Goal: Transaction & Acquisition: Purchase product/service

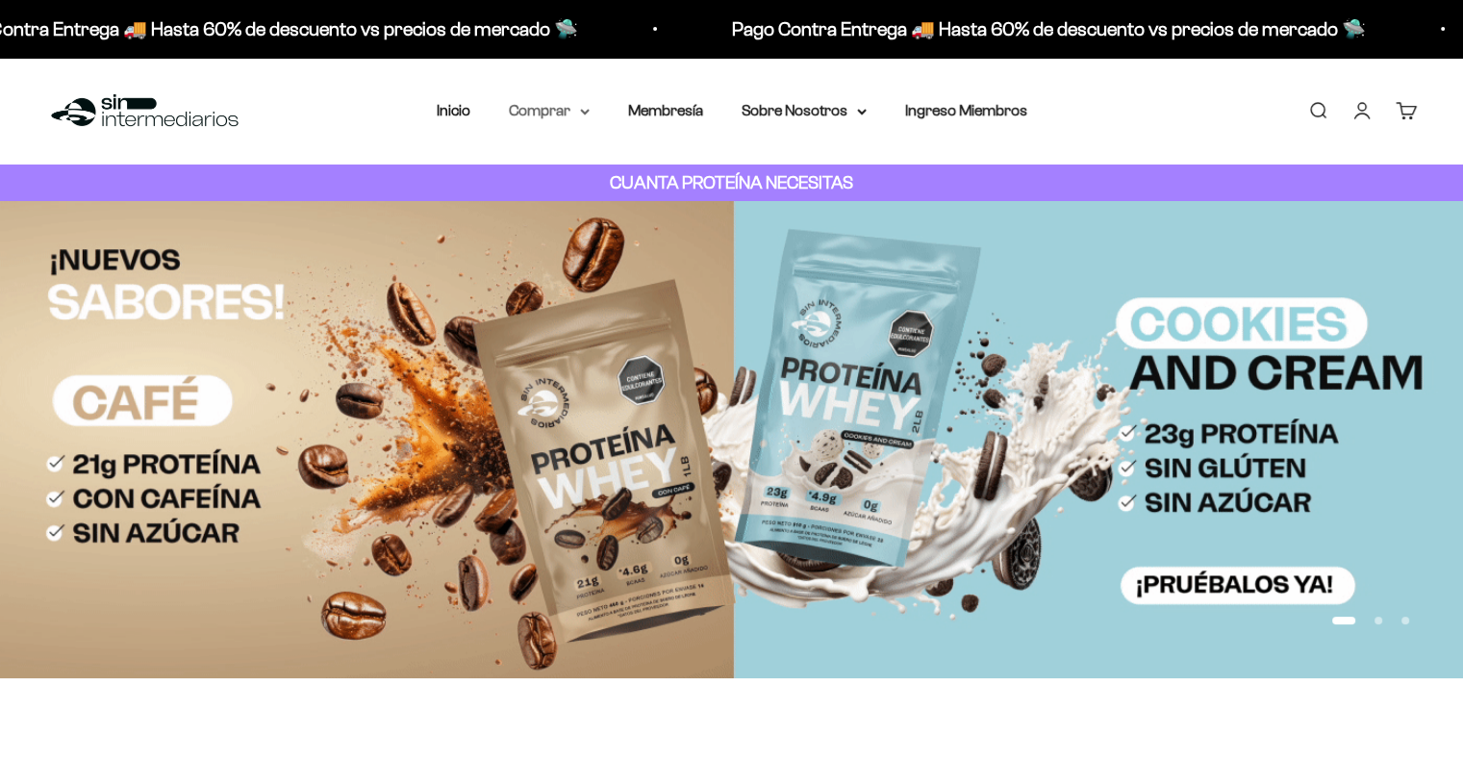
click at [589, 103] on summary "Comprar" at bounding box center [549, 110] width 81 height 25
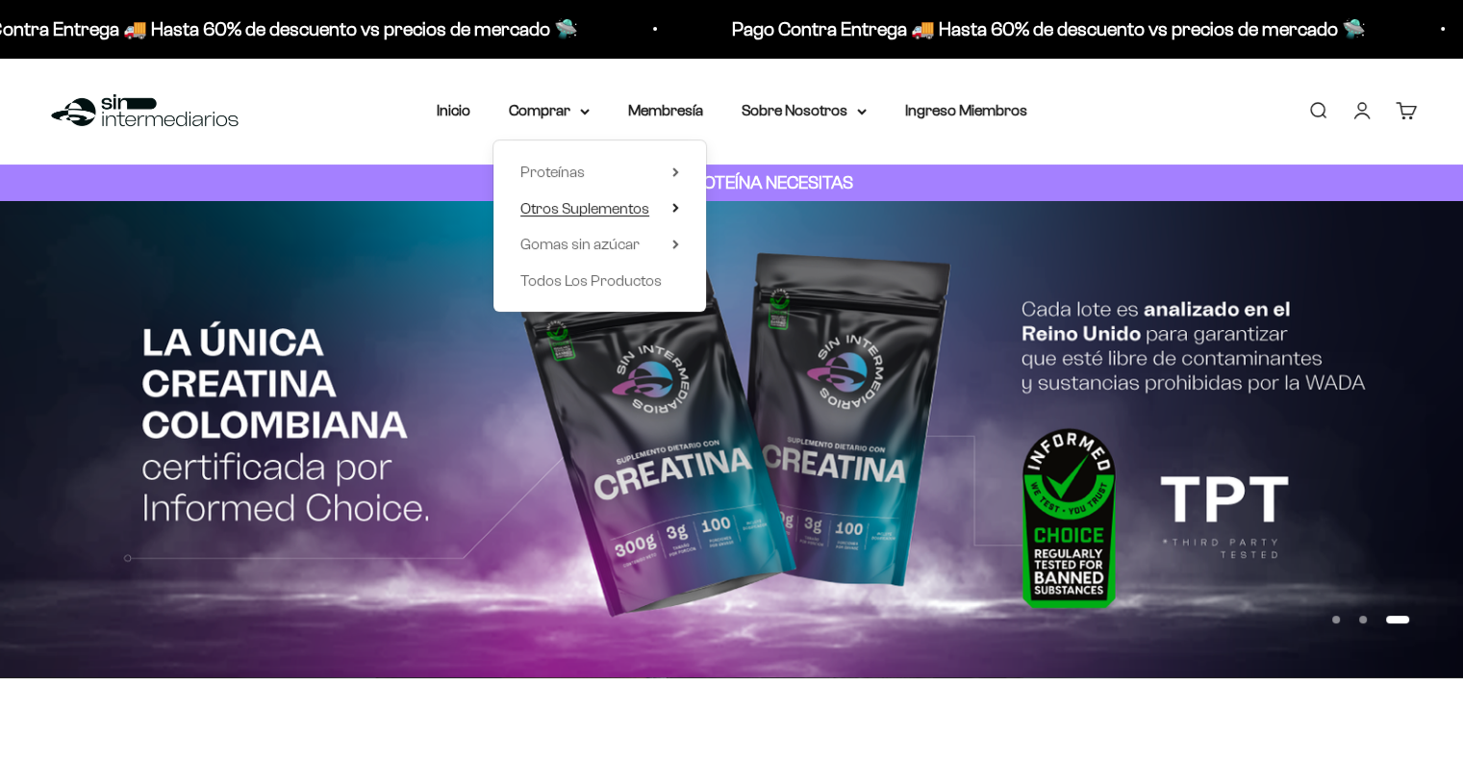
click at [675, 205] on icon at bounding box center [676, 208] width 7 height 10
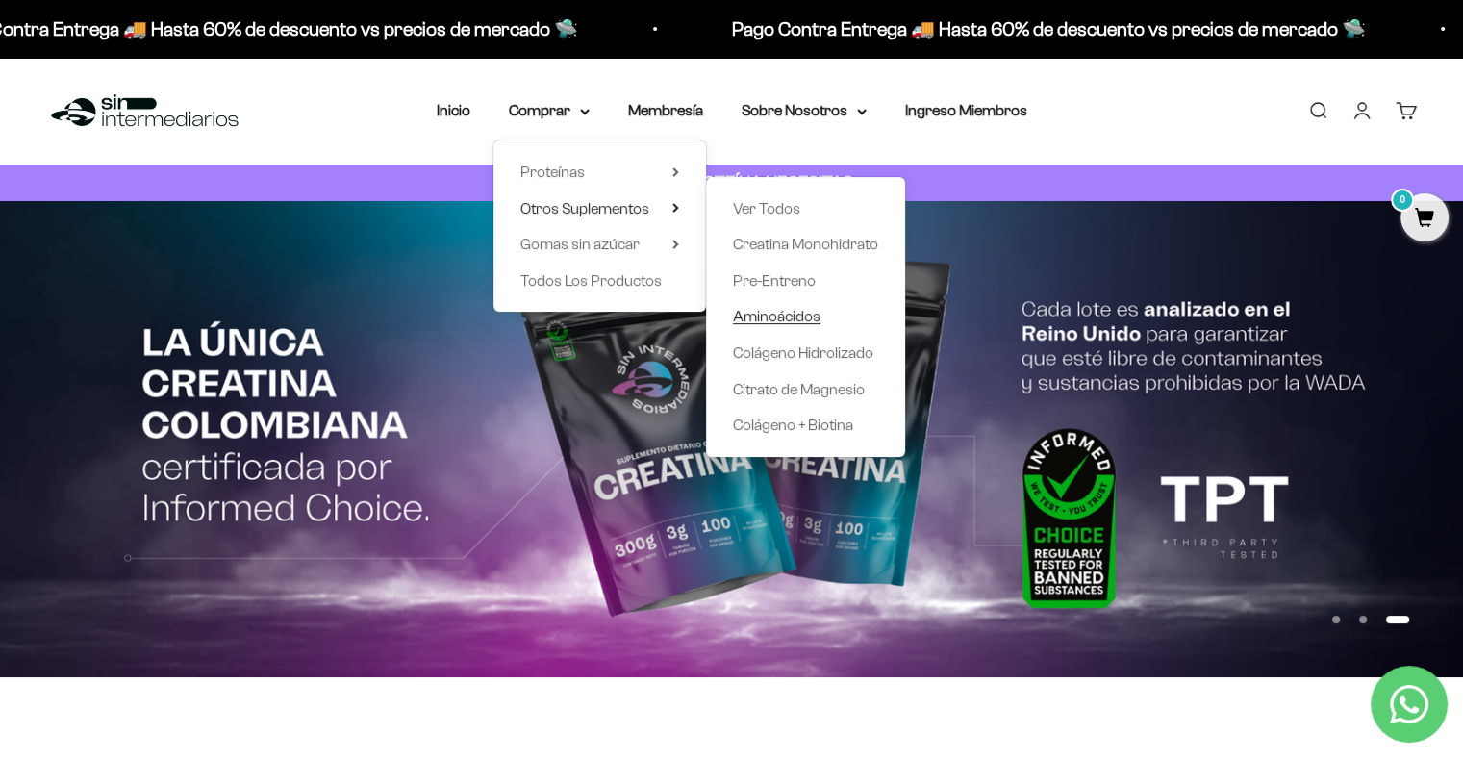
click at [794, 314] on span "Aminoácidos" at bounding box center [777, 316] width 88 height 16
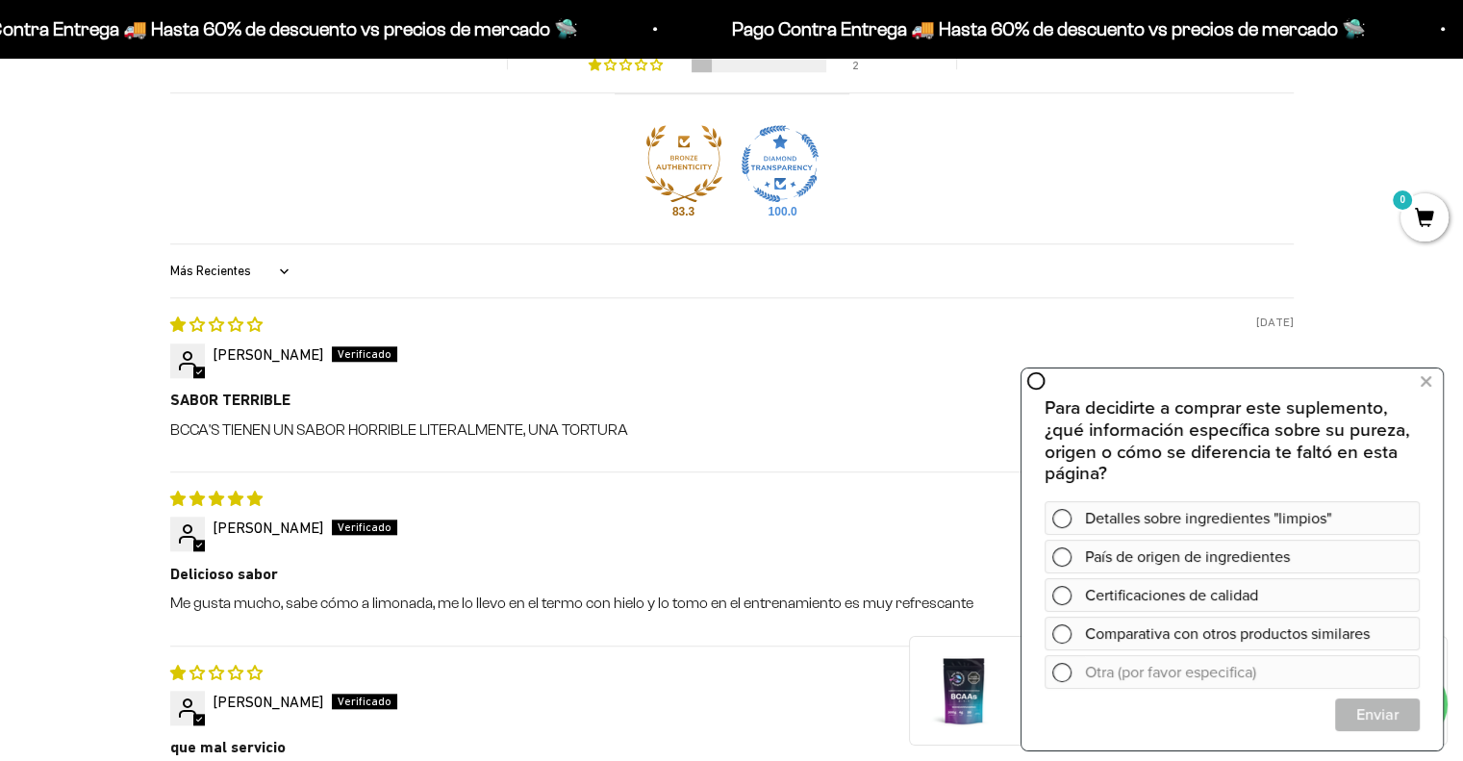
scroll to position [1828, 0]
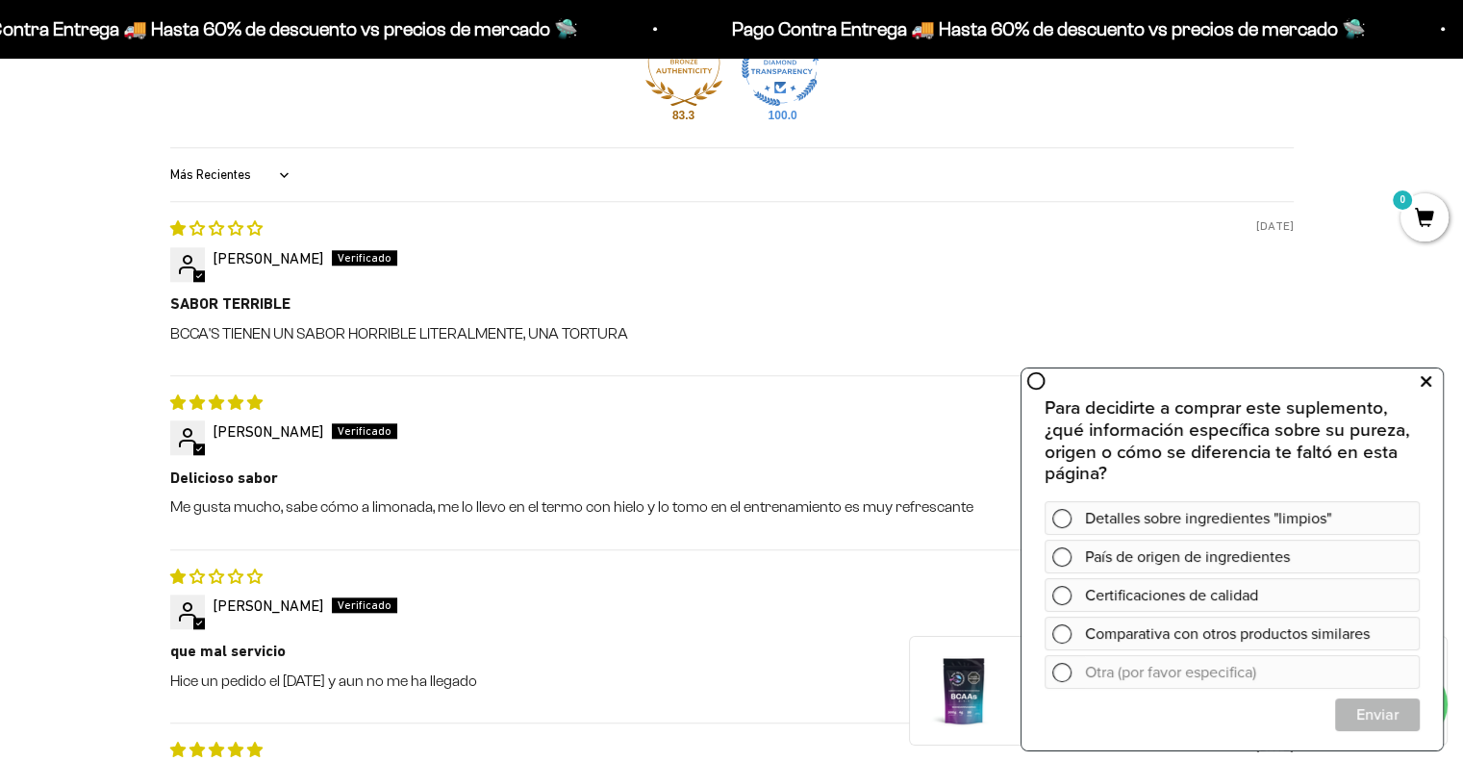
drag, startPoint x: 1426, startPoint y: 384, endPoint x: 1412, endPoint y: 371, distance: 18.4
click at [1426, 384] on icon at bounding box center [1426, 381] width 11 height 25
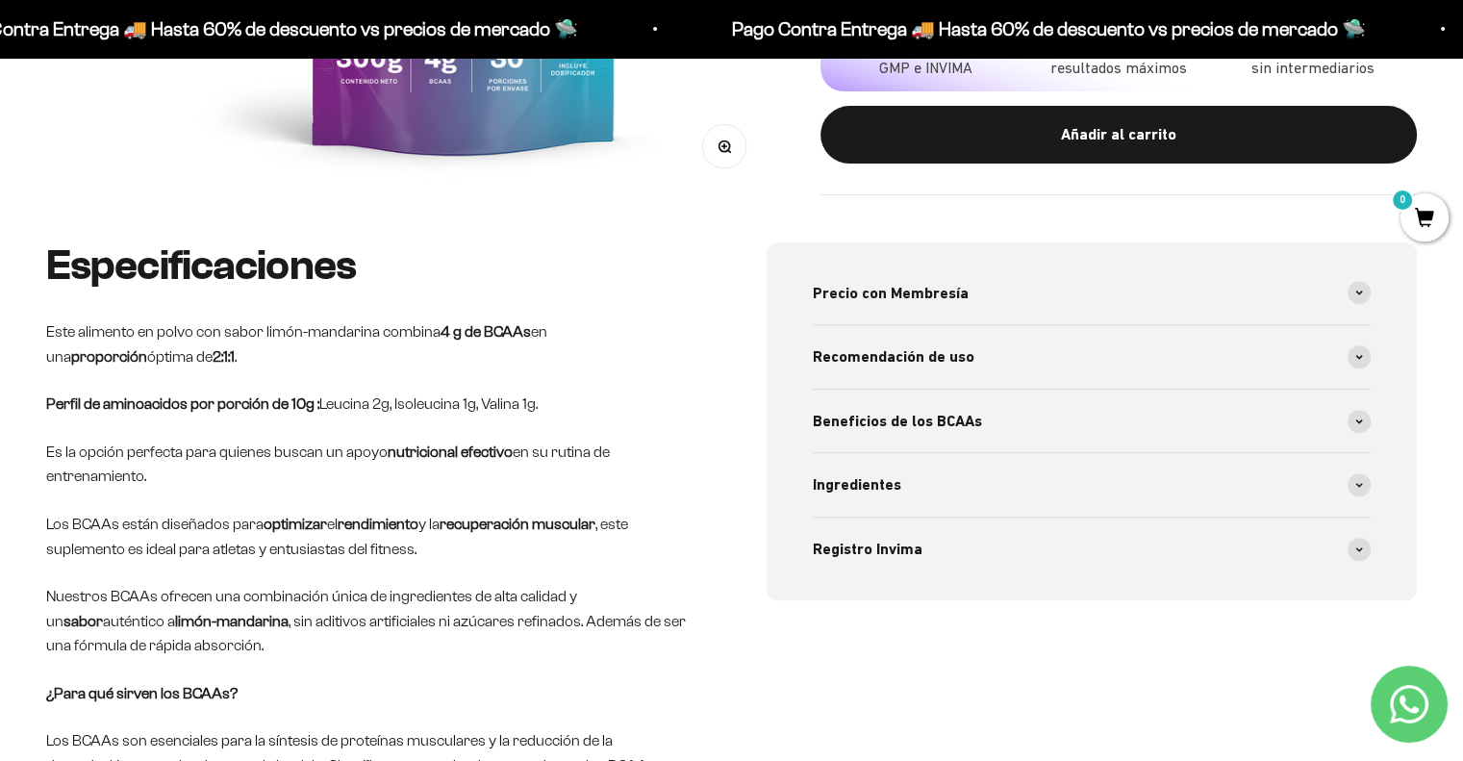
scroll to position [674, 0]
